Goal: Find specific page/section: Find specific page/section

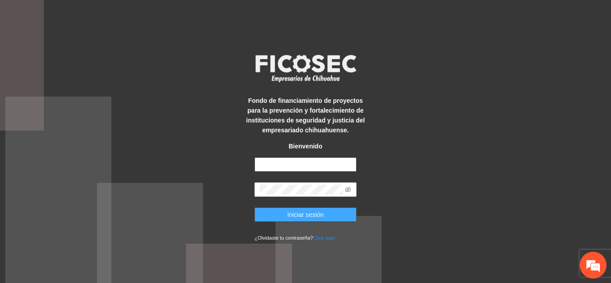
type input "**********"
click at [312, 215] on span "Iniciar sesión" at bounding box center [305, 215] width 37 height 10
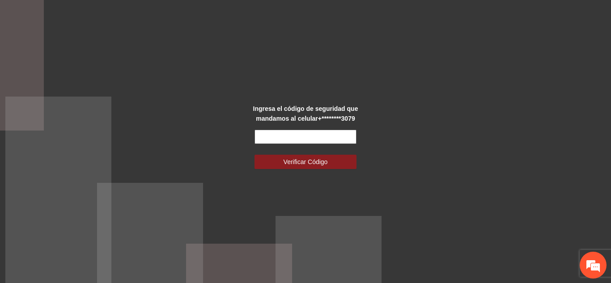
click at [286, 140] on input "text" at bounding box center [305, 137] width 102 height 14
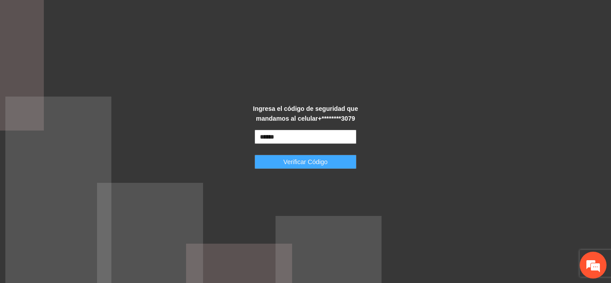
type input "******"
click at [307, 166] on span "Verificar Código" at bounding box center [305, 162] width 44 height 10
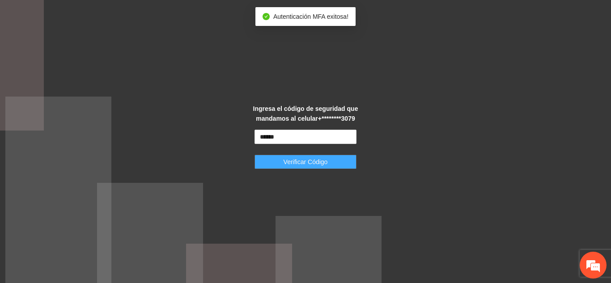
click at [307, 166] on span "Verificar Código" at bounding box center [305, 162] width 44 height 10
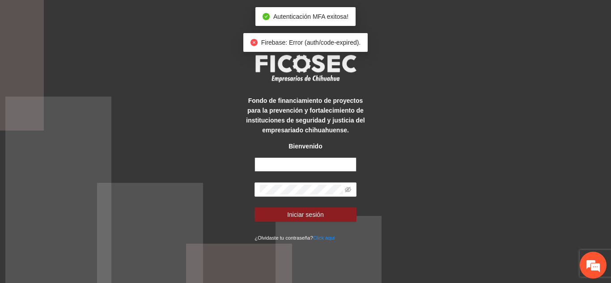
type input "**********"
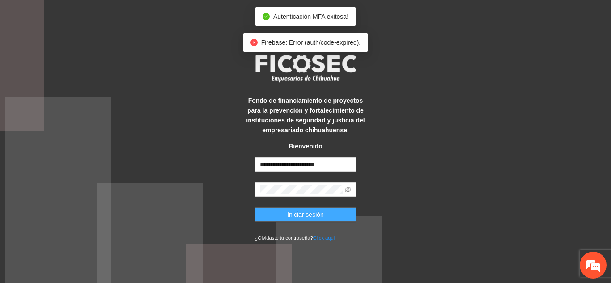
click at [308, 217] on span "Iniciar sesión" at bounding box center [305, 215] width 37 height 10
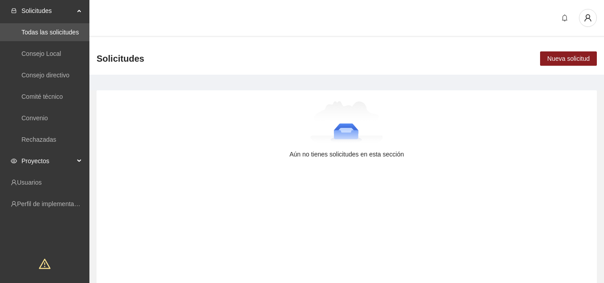
click at [78, 161] on icon at bounding box center [80, 161] width 4 height 0
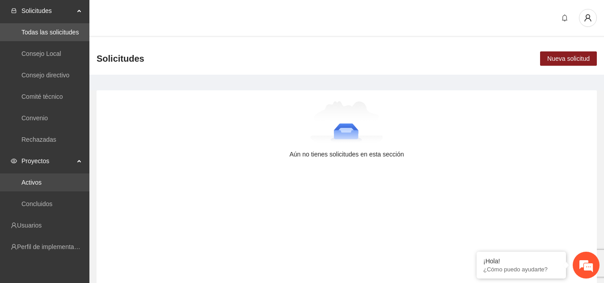
click at [42, 180] on link "Activos" at bounding box center [31, 182] width 20 height 7
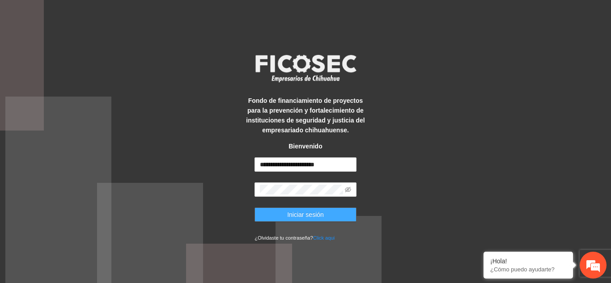
click at [297, 219] on span "Iniciar sesión" at bounding box center [305, 215] width 37 height 10
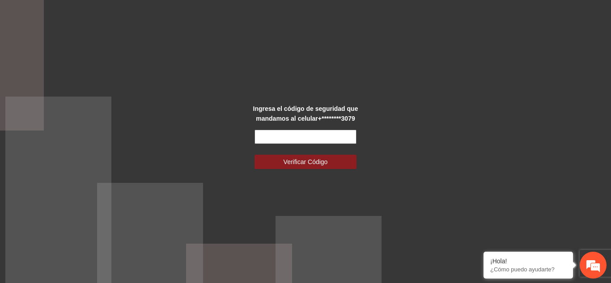
click at [273, 142] on input "text" at bounding box center [305, 137] width 102 height 14
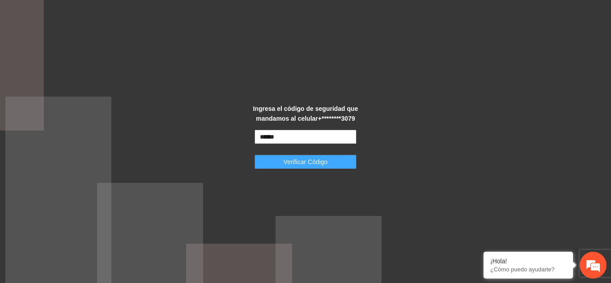
type input "******"
click at [334, 163] on button "Verificar Código" at bounding box center [305, 162] width 102 height 14
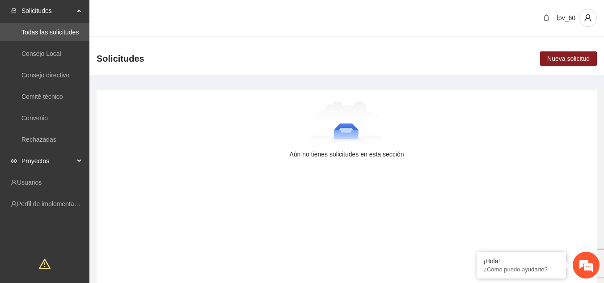
click at [74, 165] on span "Proyectos" at bounding box center [47, 161] width 53 height 18
click at [42, 179] on link "Activos" at bounding box center [31, 182] width 20 height 7
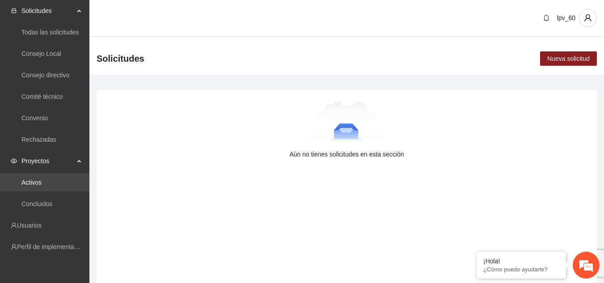
click at [42, 184] on link "Activos" at bounding box center [31, 182] width 20 height 7
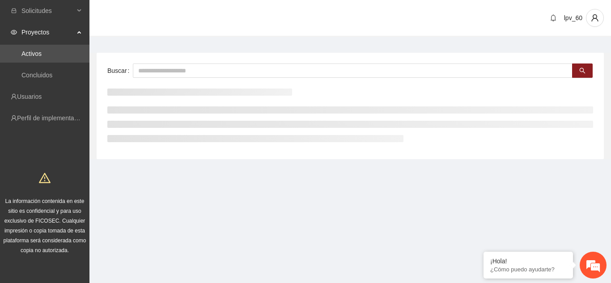
click at [42, 184] on icon "warning" at bounding box center [45, 178] width 12 height 12
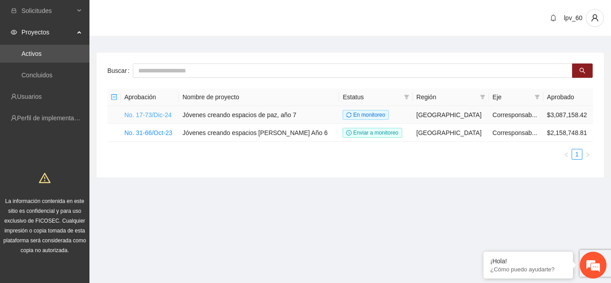
click at [167, 115] on link "No. 17-73/Dic-24" at bounding box center [147, 114] width 47 height 7
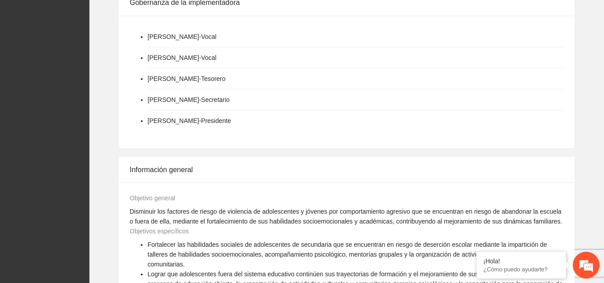
scroll to position [416, 0]
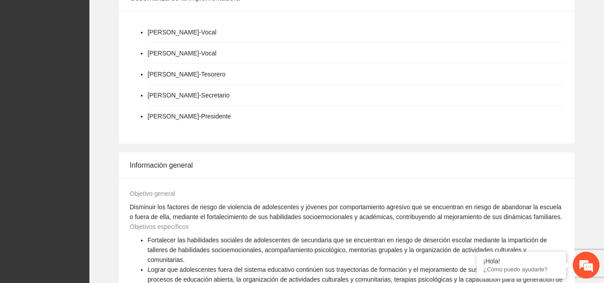
drag, startPoint x: 600, startPoint y: 147, endPoint x: 601, endPoint y: 173, distance: 26.8
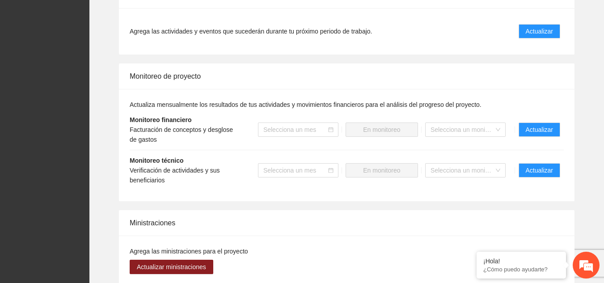
scroll to position [895, 0]
